Goal: Check status: Check status

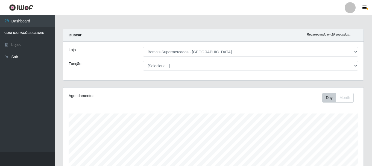
select select "249"
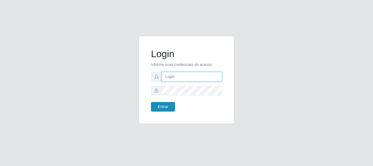
type input "[PERSON_NAME]"
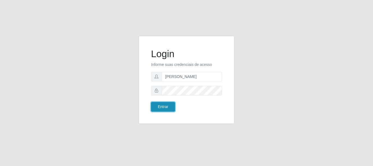
click at [164, 108] on button "Entrar" at bounding box center [163, 107] width 24 height 10
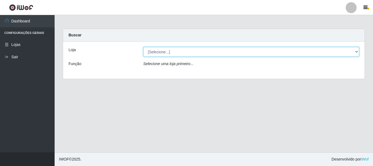
drag, startPoint x: 162, startPoint y: 53, endPoint x: 162, endPoint y: 49, distance: 4.2
click at [162, 49] on select "[Selecione...] Bemais Supermercados - Três Ruas" at bounding box center [251, 52] width 216 height 10
select select "249"
click at [143, 47] on select "[Selecione...] Bemais Supermercados - Três Ruas" at bounding box center [251, 52] width 216 height 10
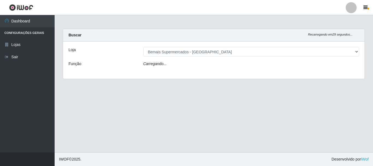
click at [166, 67] on div "Carregando..." at bounding box center [251, 65] width 224 height 8
click at [164, 63] on icon "Carregando..." at bounding box center [154, 63] width 23 height 4
click at [161, 64] on icon "Carregando..." at bounding box center [154, 63] width 23 height 4
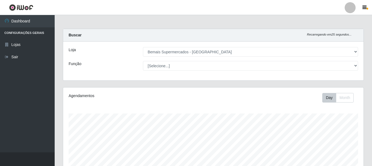
scroll to position [113, 300]
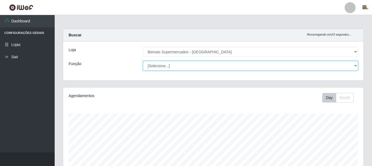
click at [353, 65] on select "[Selecione...] ASG ASG + ASG ++ Auxiliar de Depósito Auxiliar de Depósito + Aux…" at bounding box center [250, 66] width 215 height 10
click at [143, 61] on select "[Selecione...] ASG ASG + ASG ++ Auxiliar de Depósito Auxiliar de Depósito + Aux…" at bounding box center [250, 66] width 215 height 10
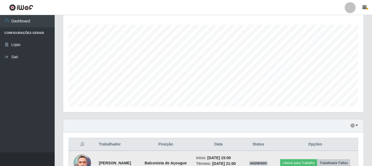
scroll to position [164, 0]
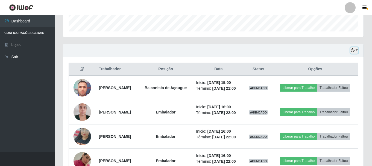
click at [354, 52] on button "button" at bounding box center [354, 50] width 8 height 6
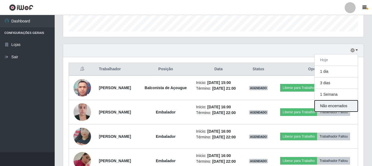
click at [342, 100] on button "Não encerrados" at bounding box center [335, 105] width 43 height 11
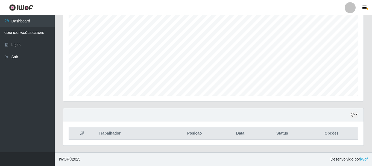
scroll to position [100, 0]
click at [354, 114] on button "button" at bounding box center [354, 114] width 8 height 6
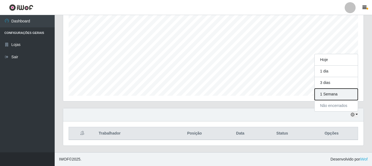
click at [343, 93] on button "1 Semana" at bounding box center [335, 93] width 43 height 11
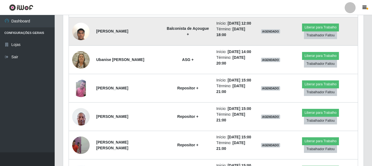
scroll to position [1519, 0]
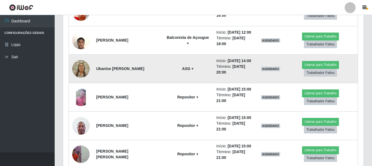
click at [81, 65] on img at bounding box center [80, 68] width 17 height 23
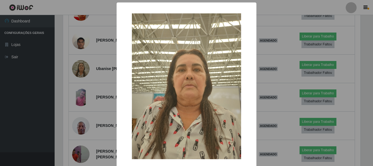
click at [68, 65] on div "× OK Cancel" at bounding box center [186, 83] width 373 height 166
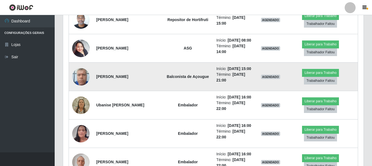
scroll to position [2120, 0]
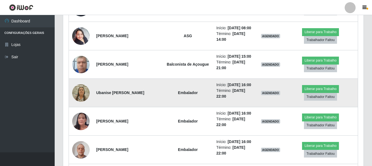
click at [84, 90] on img at bounding box center [80, 92] width 17 height 23
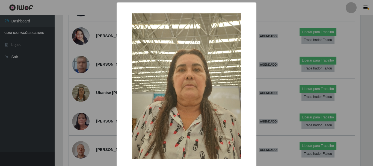
click at [93, 71] on div "× OK Cancel" at bounding box center [186, 83] width 373 height 166
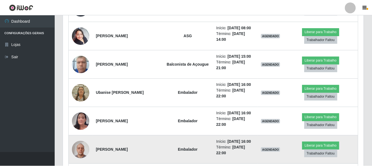
scroll to position [113, 300]
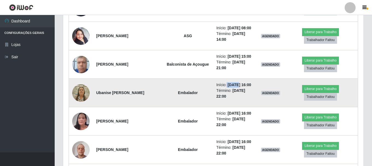
drag, startPoint x: 222, startPoint y: 82, endPoint x: 234, endPoint y: 84, distance: 12.2
click at [234, 84] on li "Início: 27/08/2025, 16:00" at bounding box center [235, 85] width 38 height 6
